Goal: Task Accomplishment & Management: Manage account settings

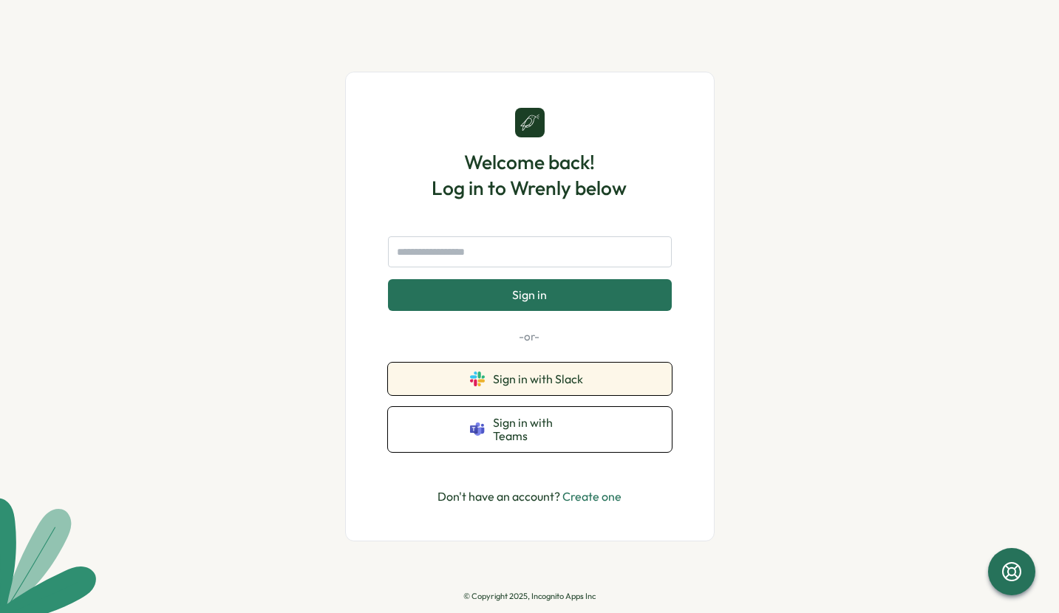
click at [567, 379] on span "Sign in with Slack" at bounding box center [541, 378] width 96 height 13
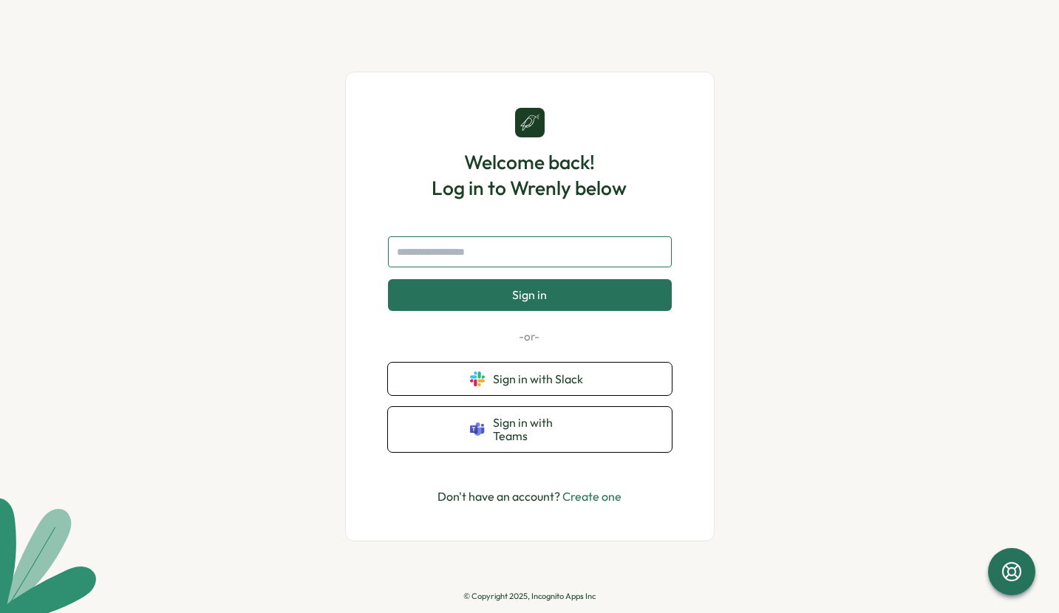
click at [545, 262] on input "text" at bounding box center [530, 251] width 284 height 31
type input "**********"
click at [587, 303] on button "Sign in" at bounding box center [530, 294] width 284 height 31
